Goal: Obtain resource: Obtain resource

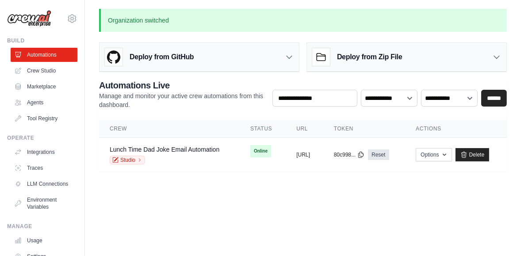
click at [223, 221] on body "matheus.mariano@ambevtech.com.br Your organization ABI - GenAI Bootcamp ✓ Setti…" at bounding box center [260, 128] width 521 height 256
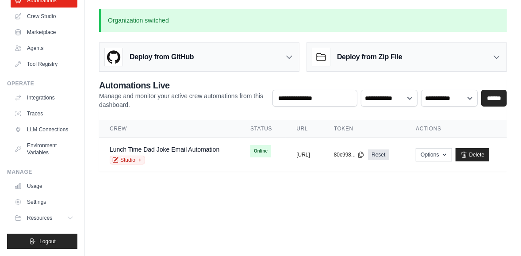
click at [128, 227] on body "matheus.mariano@ambevtech.com.br Your organization ABI - GenAI Bootcamp ✓ Setti…" at bounding box center [260, 128] width 521 height 256
click at [246, 213] on body "matheus.mariano@ambevtech.com.br Your organization ABI - GenAI Bootcamp ✓ Setti…" at bounding box center [260, 128] width 521 height 256
click at [112, 187] on main "Organization switched Deploy from GitHub Deploy your project directly from GitH…" at bounding box center [303, 95] width 436 height 191
click at [232, 209] on body "matheus.mariano@ambevtech.com.br Your organization ABI - GenAI Bootcamp ✓ Setti…" at bounding box center [260, 128] width 521 height 256
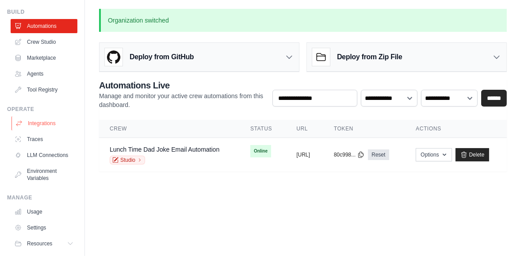
scroll to position [0, 0]
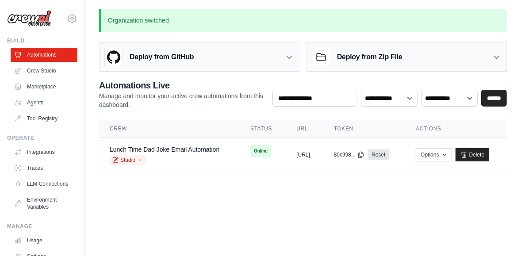
click at [210, 206] on body "matheus.mariano@ambevtech.com.br Your organization ABI - GenAI Bootcamp ✓ Setti…" at bounding box center [260, 128] width 521 height 256
click at [45, 57] on link "Automations" at bounding box center [44, 55] width 67 height 14
click at [400, 191] on body "matheus.mariano@ambevtech.com.br Your organization ABI - GenAI Bootcamp ✓ Setti…" at bounding box center [260, 128] width 521 height 256
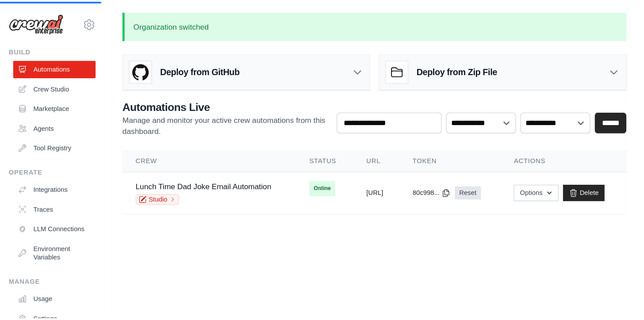
scroll to position [0, 0]
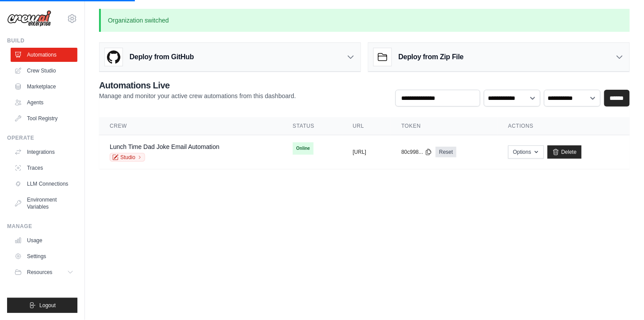
click at [520, 255] on body "matheus.mariano@ambevtech.com.br Your organization ABI - GenAI Bootcamp ✓ Setti…" at bounding box center [322, 160] width 644 height 320
click at [132, 91] on h2 "Automations Live" at bounding box center [197, 85] width 197 height 12
click at [52, 72] on link "Crew Studio" at bounding box center [44, 71] width 67 height 14
click at [45, 73] on link "Crew Studio" at bounding box center [44, 71] width 67 height 14
click at [178, 236] on body "matheus.mariano@ambevtech.com.br Your organization ABI - GenAI Bootcamp ✓ Setti…" at bounding box center [322, 160] width 644 height 320
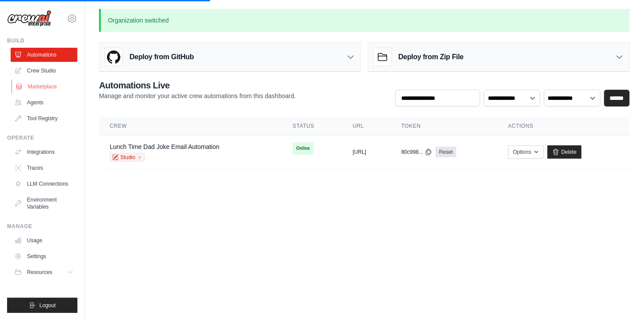
click at [17, 87] on icon at bounding box center [18, 86] width 7 height 7
click at [370, 248] on body "matheus.mariano@ambevtech.com.br Your organization ABI - GenAI Bootcamp ✓ Setti…" at bounding box center [322, 160] width 644 height 320
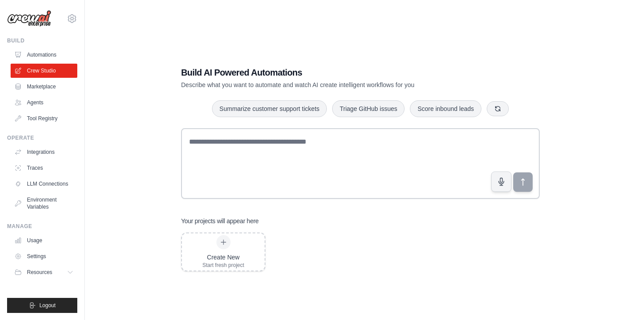
click at [293, 243] on div "Create New Start fresh project" at bounding box center [360, 251] width 359 height 39
click at [32, 88] on link "Marketplace" at bounding box center [44, 87] width 67 height 14
click at [99, 149] on div "Build AI Powered Automations Describe what you want to automate and watch AI cr…" at bounding box center [360, 169] width 523 height 320
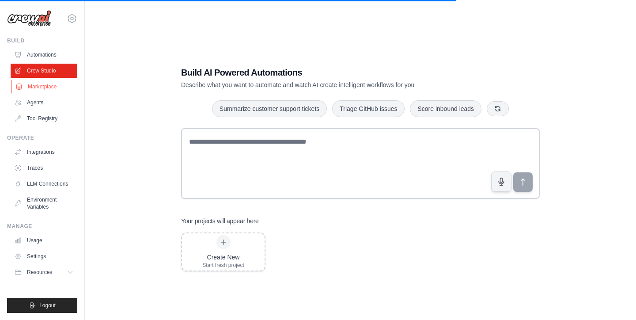
click at [42, 82] on link "Marketplace" at bounding box center [44, 87] width 67 height 14
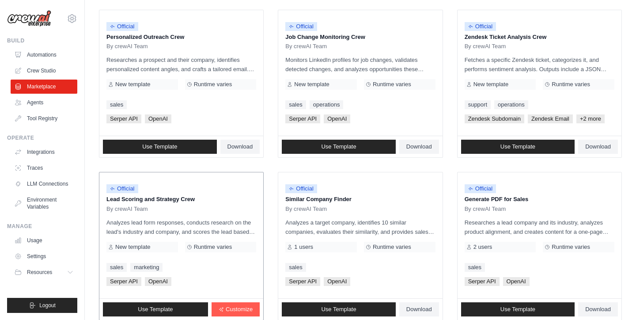
scroll to position [499, 0]
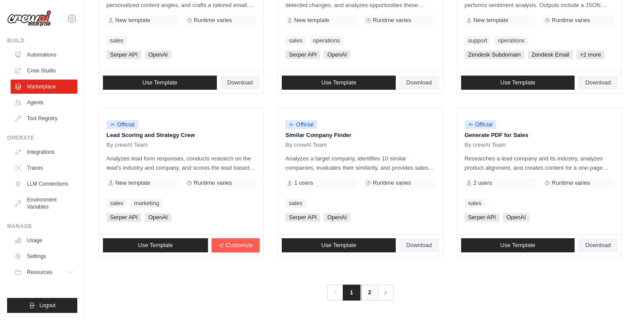
click at [367, 297] on link "2" at bounding box center [370, 293] width 18 height 16
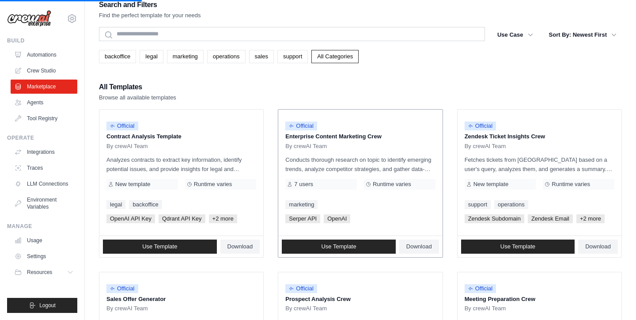
scroll to position [8, 0]
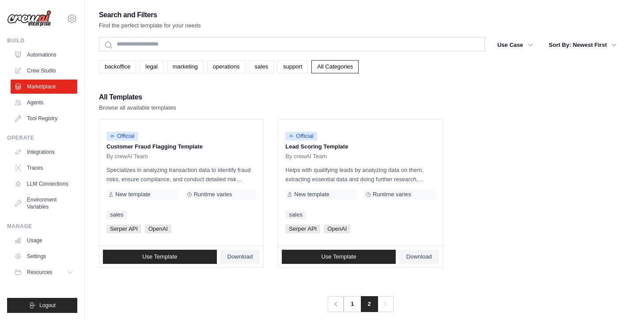
scroll to position [18, 0]
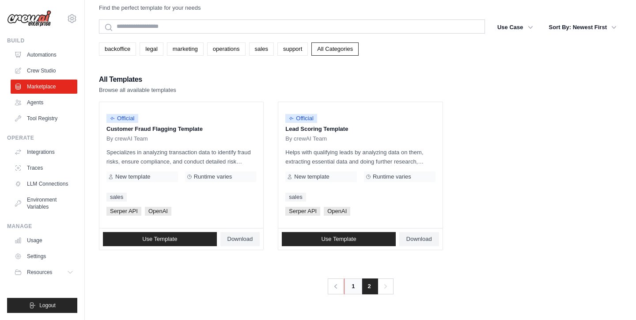
click at [355, 287] on link "1" at bounding box center [353, 286] width 18 height 16
click at [352, 286] on link "1" at bounding box center [353, 286] width 18 height 16
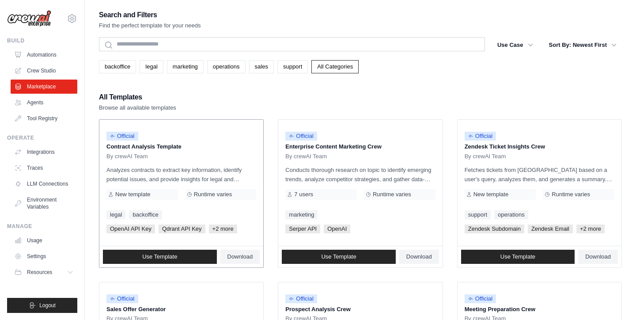
scroll to position [14, 0]
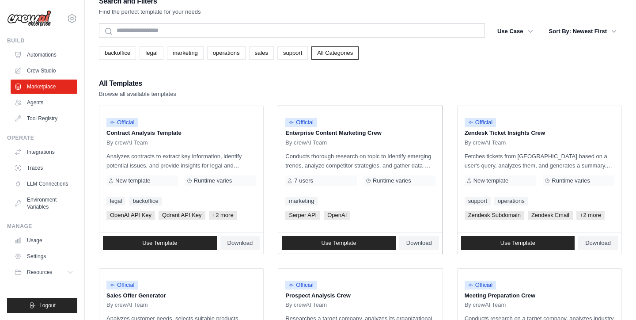
click at [395, 163] on p "Conducts thorough research on topic to identify emerging trends, analyze compet…" at bounding box center [361, 161] width 150 height 19
drag, startPoint x: 395, startPoint y: 163, endPoint x: 384, endPoint y: 203, distance: 42.3
click at [384, 203] on div "marketing" at bounding box center [361, 201] width 150 height 9
click at [323, 124] on div "Official" at bounding box center [361, 123] width 150 height 12
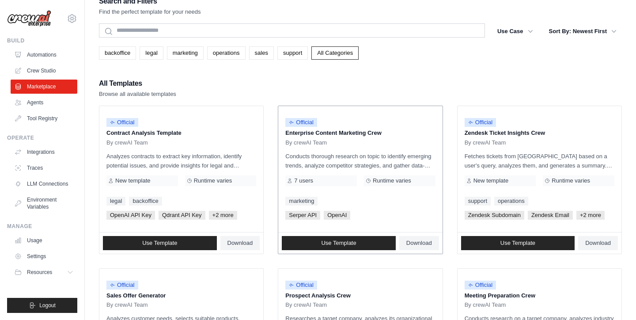
click at [323, 124] on div "Official" at bounding box center [361, 123] width 150 height 12
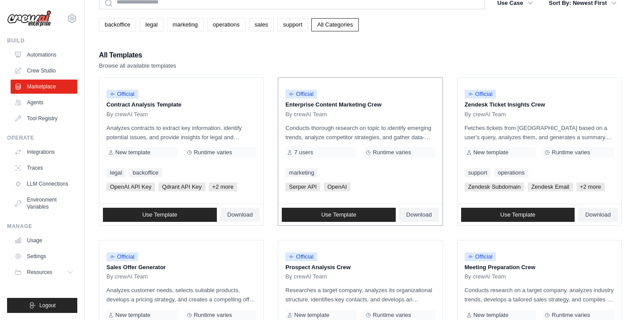
scroll to position [42, 0]
click at [382, 141] on p "Conducts thorough research on topic to identify emerging trends, analyze compet…" at bounding box center [361, 133] width 150 height 19
click at [311, 141] on p "Conducts thorough research on topic to identify emerging trends, analyze compet…" at bounding box center [361, 133] width 150 height 19
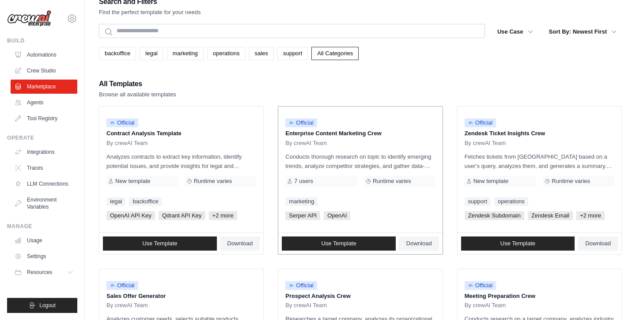
scroll to position [14, 0]
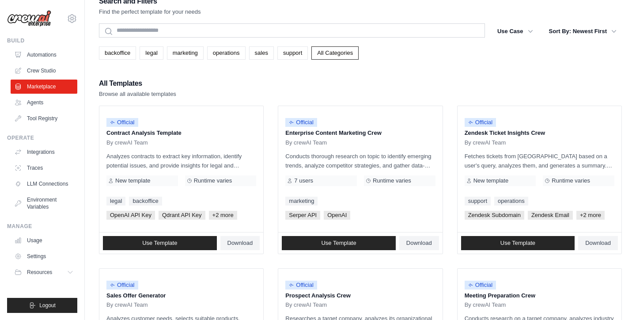
click at [453, 57] on div "backoffice legal marketing operations sales support All Categories" at bounding box center [360, 52] width 523 height 13
click at [342, 244] on span "Use Template" at bounding box center [338, 243] width 35 height 7
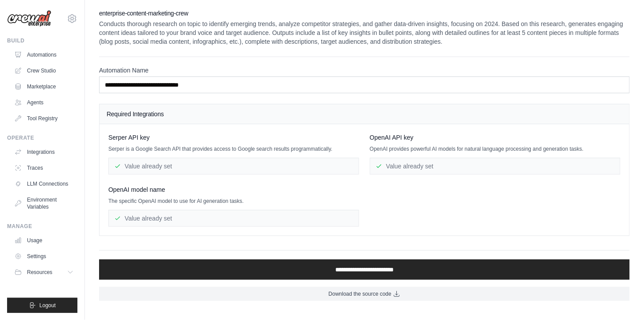
click at [294, 205] on p "The specific OpenAI model to use for AI generation tasks." at bounding box center [233, 201] width 251 height 7
click at [414, 166] on div "Value already set" at bounding box center [495, 166] width 251 height 17
click at [311, 192] on div "OpenAI model name" at bounding box center [233, 189] width 251 height 9
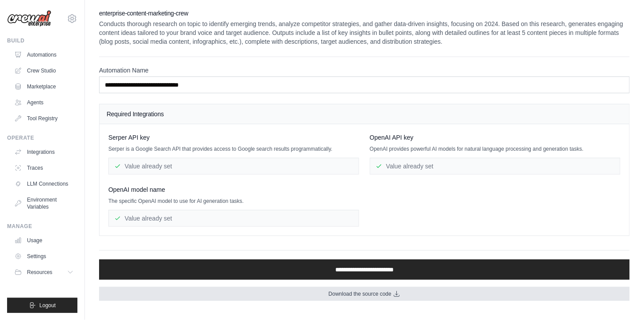
click at [368, 296] on span "Download the source code" at bounding box center [359, 293] width 63 height 7
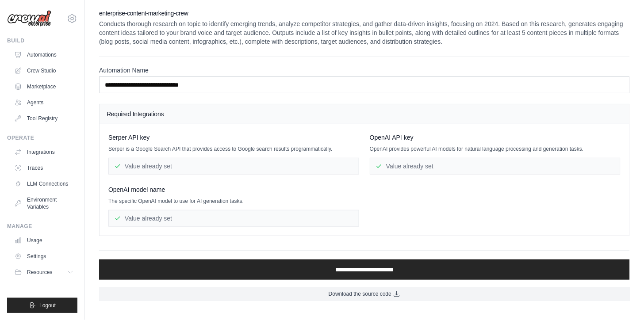
click at [157, 217] on div "Value already set" at bounding box center [233, 218] width 251 height 17
click at [47, 253] on link "Settings" at bounding box center [44, 256] width 67 height 14
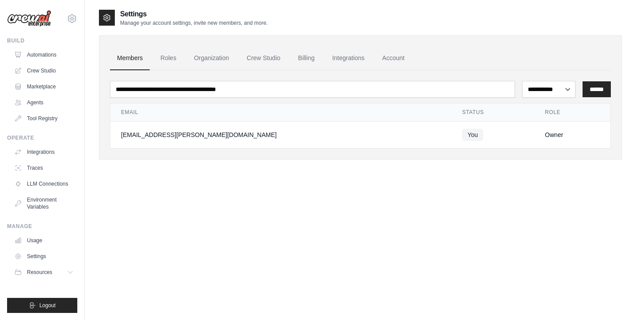
click at [173, 191] on div "**********" at bounding box center [360, 169] width 523 height 320
click at [167, 58] on link "Roles" at bounding box center [168, 58] width 30 height 24
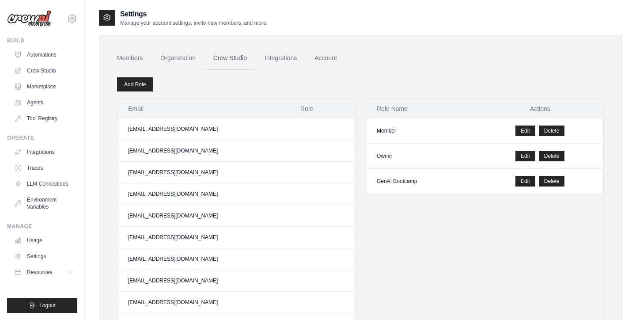
click at [240, 58] on link "Crew Studio" at bounding box center [230, 58] width 48 height 24
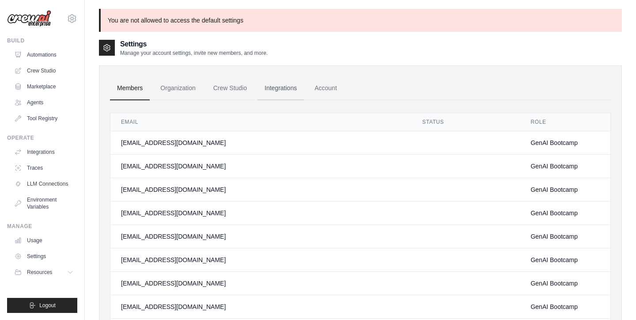
click at [279, 88] on link "Integrations" at bounding box center [281, 88] width 46 height 24
click at [40, 236] on link "Usage" at bounding box center [44, 240] width 67 height 14
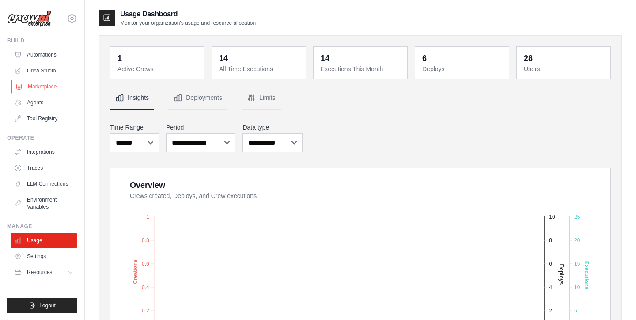
click at [39, 86] on link "Marketplace" at bounding box center [44, 87] width 67 height 14
